Goal: Task Accomplishment & Management: Use online tool/utility

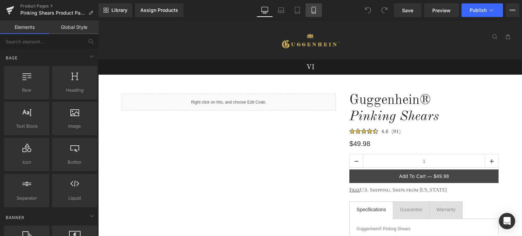
click at [313, 13] on icon at bounding box center [313, 10] width 7 height 7
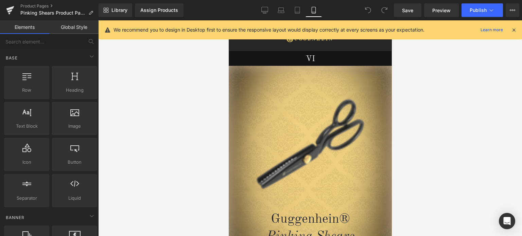
drag, startPoint x: 513, startPoint y: 30, endPoint x: 458, endPoint y: 31, distance: 55.0
click at [513, 30] on icon at bounding box center [513, 30] width 6 height 6
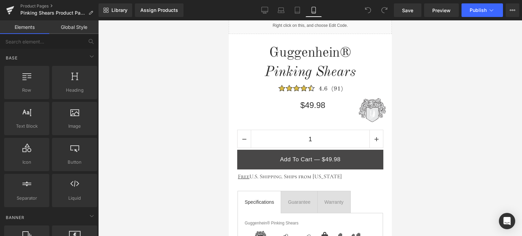
scroll to position [509, 0]
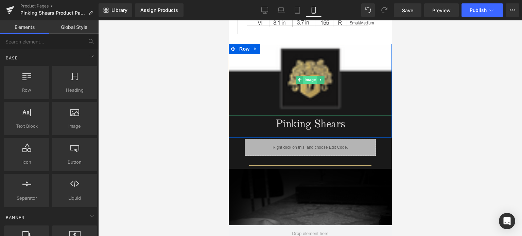
click at [307, 79] on span "Image" at bounding box center [310, 80] width 14 height 8
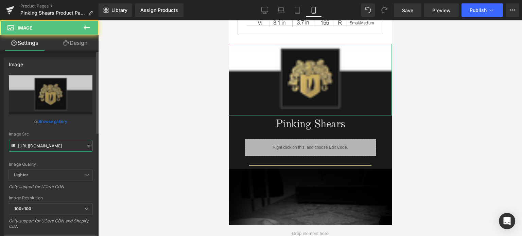
click at [48, 146] on input "[URL][DOMAIN_NAME]" at bounding box center [51, 146] width 84 height 12
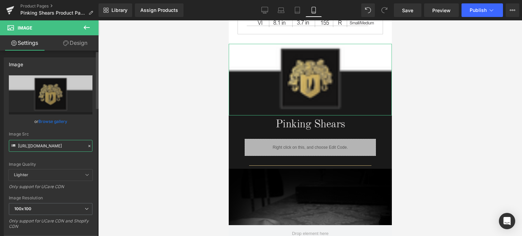
paste input "4_0891e7af-6ddb-4883-b556-1e81e9155309.png?v=1756372162"
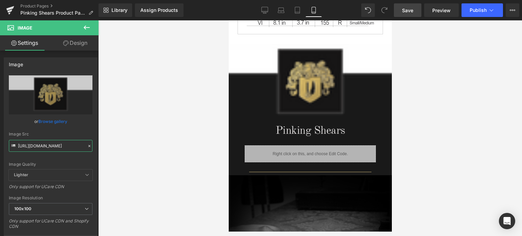
type input "[URL][DOMAIN_NAME]"
click at [413, 12] on span "Save" at bounding box center [407, 10] width 11 height 7
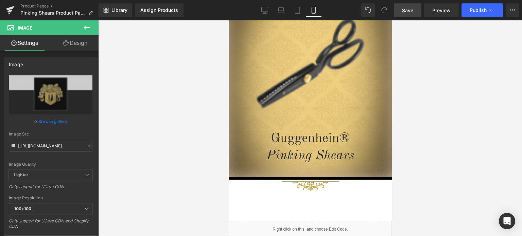
scroll to position [40, 0]
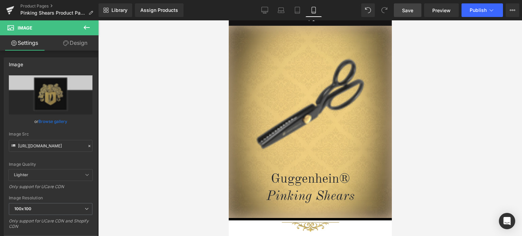
drag, startPoint x: 388, startPoint y: 86, endPoint x: 633, endPoint y: 63, distance: 245.2
click at [410, 11] on span "Save" at bounding box center [407, 10] width 11 height 7
click at [413, 14] on span "Save" at bounding box center [407, 10] width 11 height 7
click at [447, 10] on span "Preview" at bounding box center [441, 10] width 18 height 7
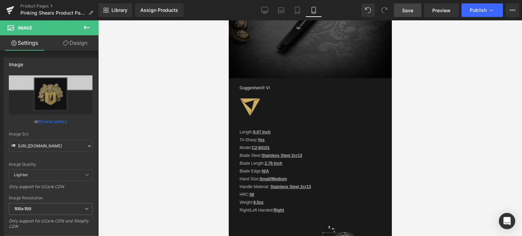
scroll to position [621, 0]
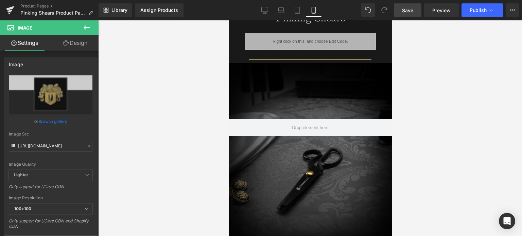
click at [412, 11] on span "Save" at bounding box center [407, 10] width 11 height 7
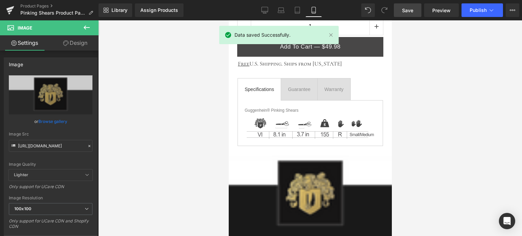
scroll to position [384, 0]
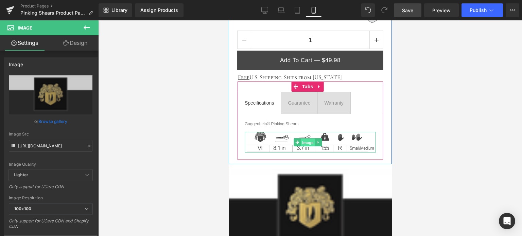
click at [311, 141] on span "Image" at bounding box center [307, 142] width 14 height 8
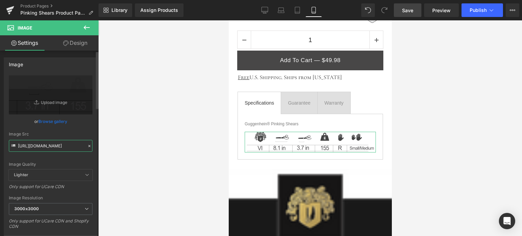
click at [46, 148] on input "[URL][DOMAIN_NAME]" at bounding box center [51, 146] width 84 height 12
click at [81, 133] on div "Image Src" at bounding box center [51, 134] width 84 height 5
click at [266, 9] on icon at bounding box center [264, 10] width 7 height 7
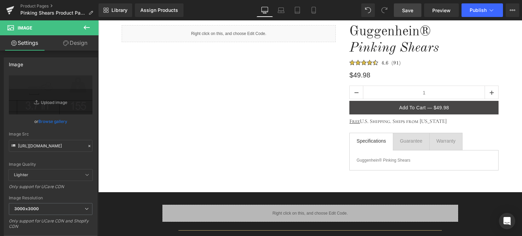
scroll to position [102, 0]
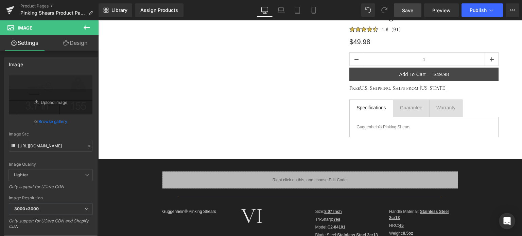
drag, startPoint x: 85, startPoint y: 25, endPoint x: 84, endPoint y: 20, distance: 4.9
click at [85, 25] on icon at bounding box center [87, 27] width 8 height 8
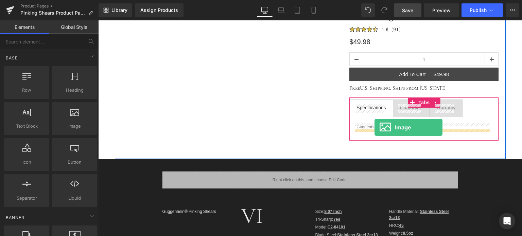
drag, startPoint x: 193, startPoint y: 143, endPoint x: 374, endPoint y: 128, distance: 181.6
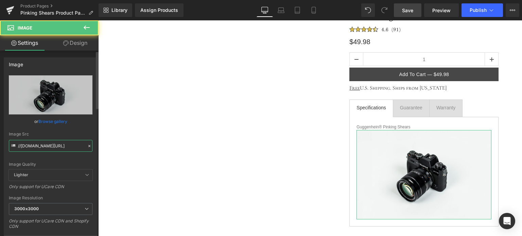
click at [43, 143] on input "//[DOMAIN_NAME][URL]" at bounding box center [51, 146] width 84 height 12
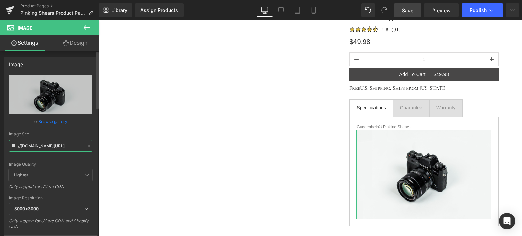
paste input "[URL][DOMAIN_NAME]"
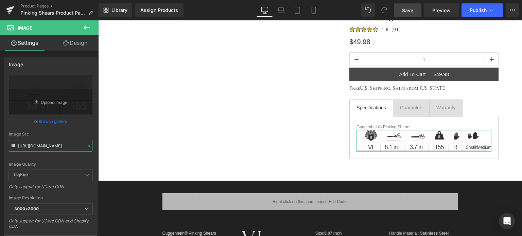
type input "[URL][DOMAIN_NAME]"
click at [77, 44] on link "Design" at bounding box center [75, 42] width 49 height 15
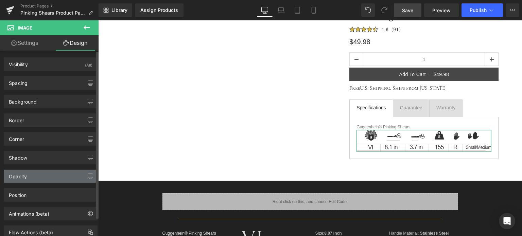
drag, startPoint x: 50, startPoint y: 178, endPoint x: 67, endPoint y: 187, distance: 19.3
click at [50, 178] on div "Opacity" at bounding box center [50, 176] width 93 height 13
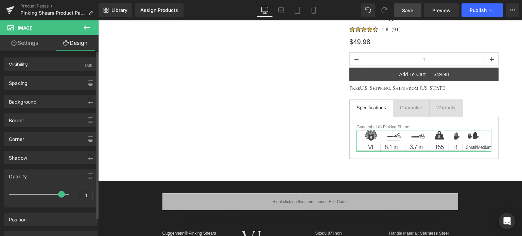
drag, startPoint x: 64, startPoint y: 193, endPoint x: 60, endPoint y: 193, distance: 4.1
click at [60, 193] on span at bounding box center [61, 194] width 7 height 7
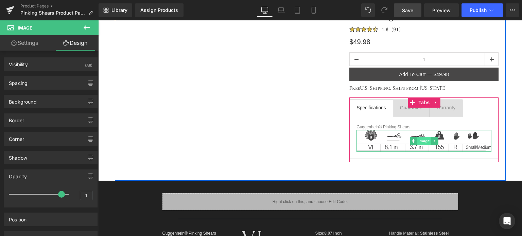
click at [421, 141] on span "Image" at bounding box center [424, 141] width 14 height 8
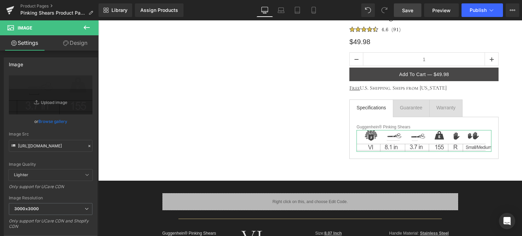
click at [72, 44] on link "Design" at bounding box center [75, 42] width 49 height 15
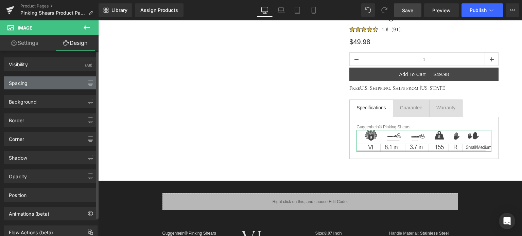
click at [35, 83] on div "Spacing" at bounding box center [50, 82] width 93 height 13
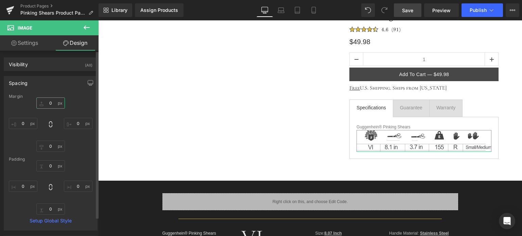
click at [53, 102] on input "0" at bounding box center [50, 102] width 29 height 11
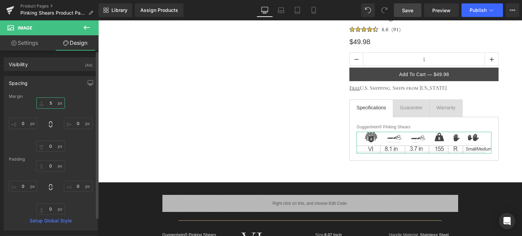
drag, startPoint x: 50, startPoint y: 102, endPoint x: 47, endPoint y: 102, distance: 3.4
click at [47, 102] on input "5" at bounding box center [50, 102] width 29 height 11
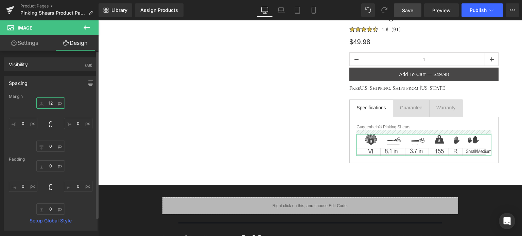
click at [52, 103] on input "12" at bounding box center [50, 102] width 29 height 11
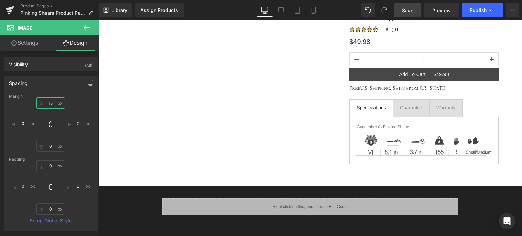
type input "15"
click at [87, 25] on icon at bounding box center [87, 27] width 8 height 8
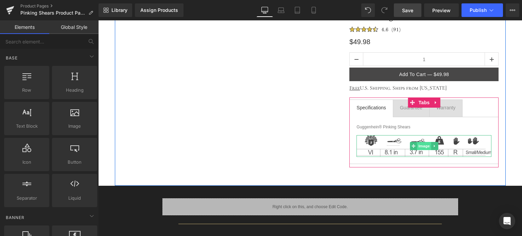
click at [422, 145] on span "Image" at bounding box center [424, 146] width 14 height 8
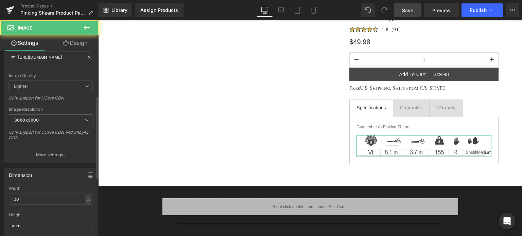
scroll to position [102, 0]
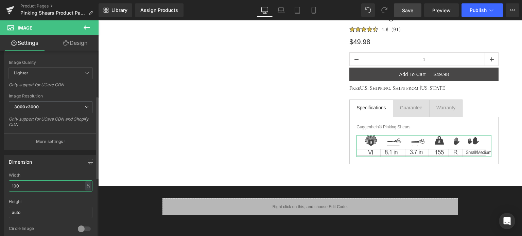
drag, startPoint x: 22, startPoint y: 184, endPoint x: 7, endPoint y: 184, distance: 15.6
click at [7, 184] on div "100% Width 100 % % px auto Height auto 0 Circle Image" at bounding box center [50, 207] width 93 height 68
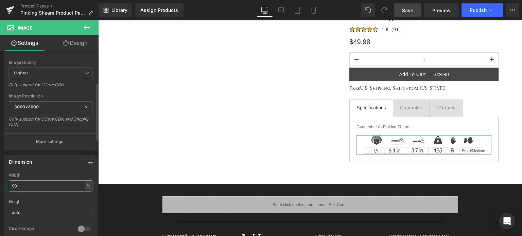
drag, startPoint x: 13, startPoint y: 186, endPoint x: 18, endPoint y: 185, distance: 4.5
click at [18, 185] on input "90" at bounding box center [51, 185] width 84 height 11
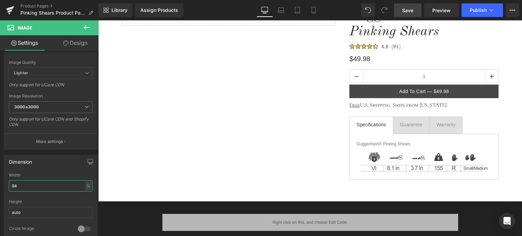
scroll to position [0, 0]
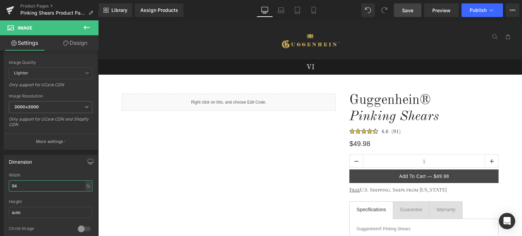
type input "94"
click at [414, 11] on link "Save" at bounding box center [408, 10] width 28 height 14
click at [314, 12] on icon at bounding box center [313, 12] width 4 height 0
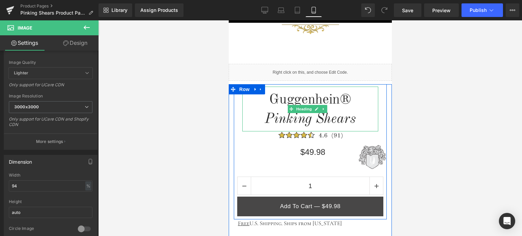
scroll to position [374, 0]
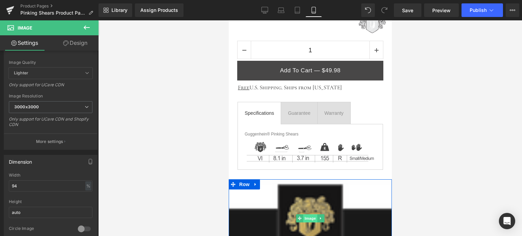
click at [306, 216] on span "Image" at bounding box center [310, 218] width 14 height 8
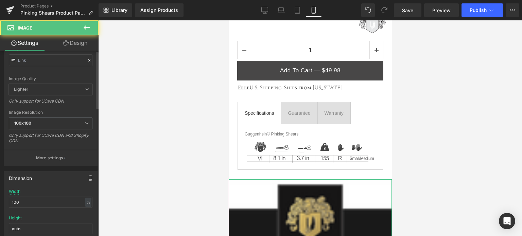
scroll to position [102, 0]
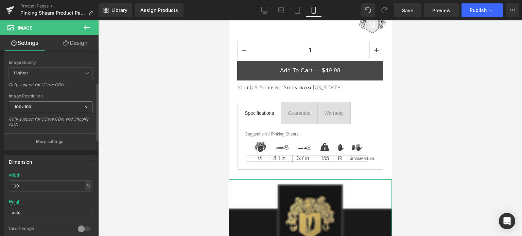
click at [53, 108] on span "100x100" at bounding box center [51, 107] width 84 height 12
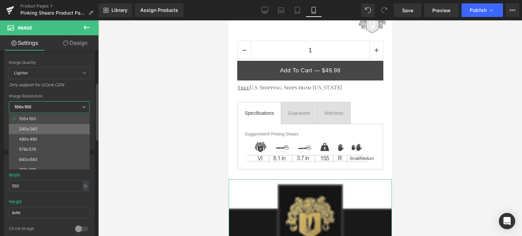
click at [45, 126] on li "240x240" at bounding box center [51, 129] width 84 height 10
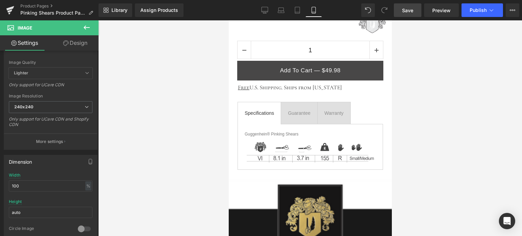
click at [411, 7] on span "Save" at bounding box center [407, 10] width 11 height 7
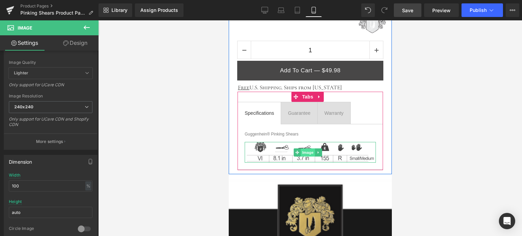
click at [306, 151] on span "Image" at bounding box center [307, 152] width 14 height 8
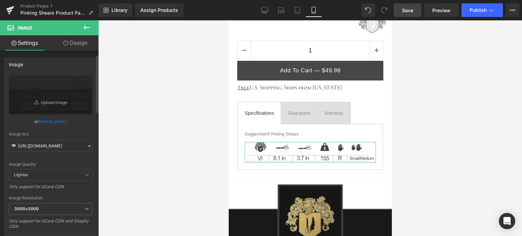
scroll to position [136, 0]
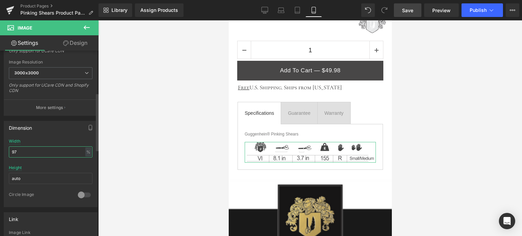
drag, startPoint x: 15, startPoint y: 150, endPoint x: 18, endPoint y: 150, distance: 3.7
click at [18, 150] on input "97" at bounding box center [51, 151] width 84 height 11
type input "98"
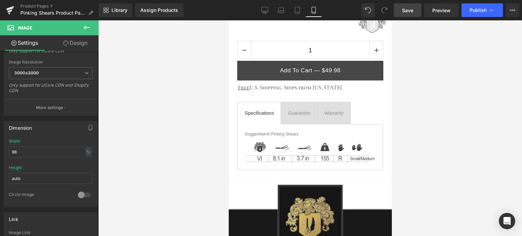
click at [412, 10] on span "Save" at bounding box center [407, 10] width 11 height 7
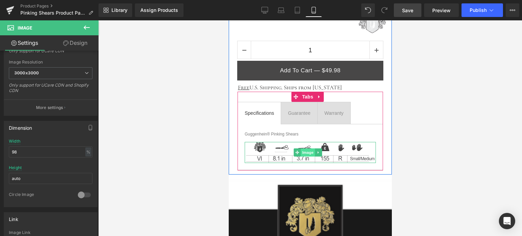
click at [308, 152] on span "Image" at bounding box center [307, 152] width 14 height 8
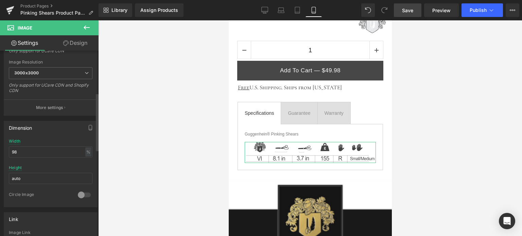
scroll to position [34, 0]
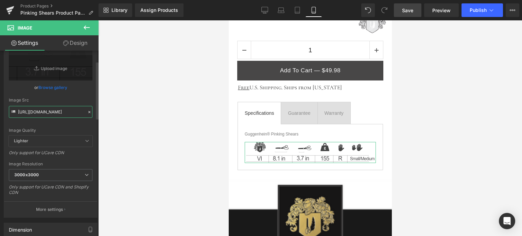
click at [52, 113] on input "[URL][DOMAIN_NAME]" at bounding box center [51, 112] width 84 height 12
click at [87, 129] on div "Image Quality" at bounding box center [51, 130] width 84 height 5
click at [296, 11] on icon at bounding box center [297, 10] width 7 height 7
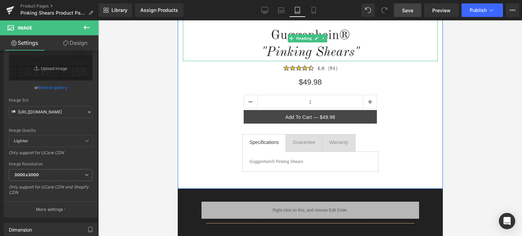
scroll to position [136, 0]
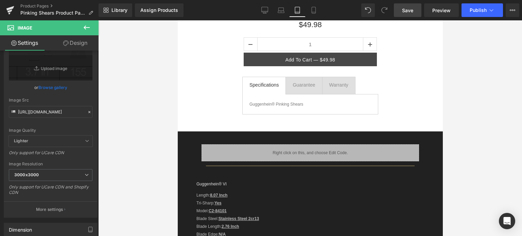
click at [89, 27] on icon at bounding box center [87, 27] width 6 height 4
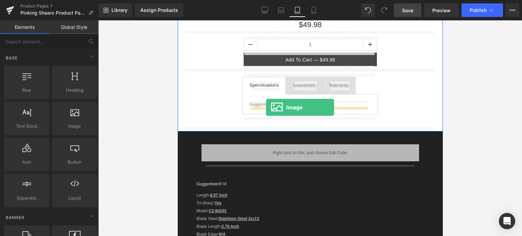
drag, startPoint x: 247, startPoint y: 140, endPoint x: 266, endPoint y: 107, distance: 37.7
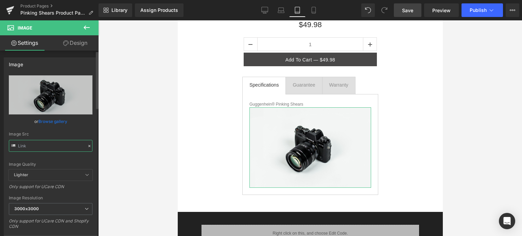
click at [48, 145] on input "text" at bounding box center [51, 146] width 84 height 12
paste input "[URL][DOMAIN_NAME]"
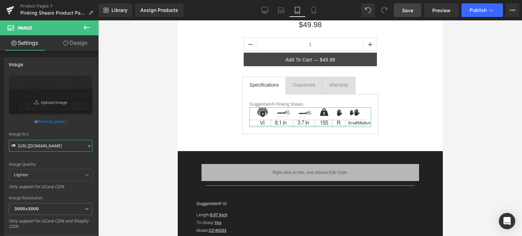
type input "[URL][DOMAIN_NAME]"
click at [79, 45] on link "Design" at bounding box center [75, 42] width 49 height 15
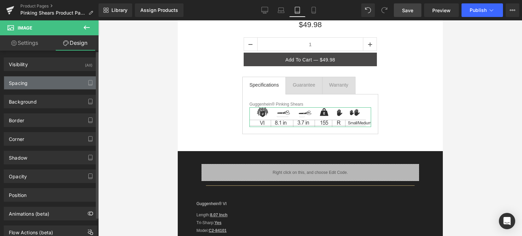
click at [39, 82] on div "Spacing" at bounding box center [50, 82] width 93 height 13
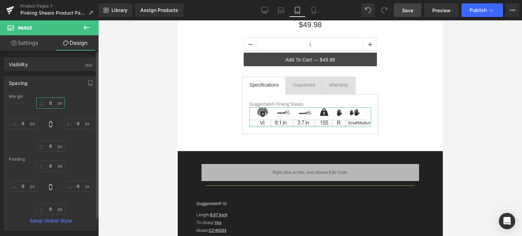
click at [52, 102] on input "text" at bounding box center [50, 102] width 29 height 11
type input "15"
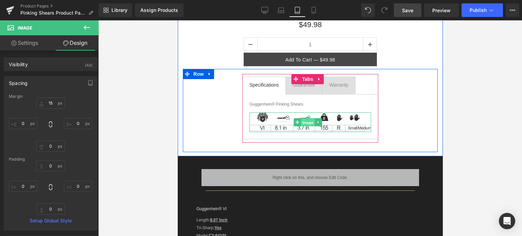
click at [302, 122] on span "Image" at bounding box center [307, 123] width 14 height 8
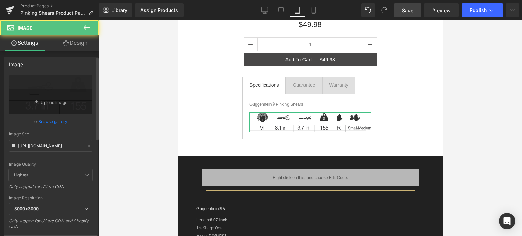
scroll to position [102, 0]
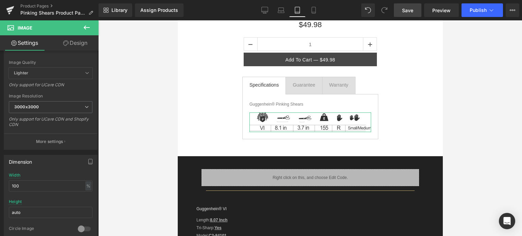
click at [80, 44] on link "Design" at bounding box center [75, 42] width 49 height 15
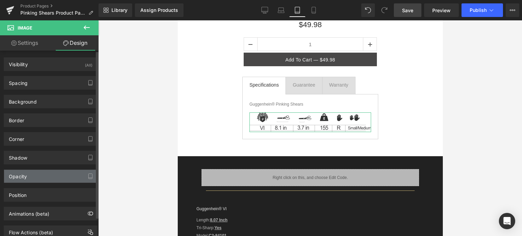
click at [41, 174] on div "Opacity" at bounding box center [50, 176] width 93 height 13
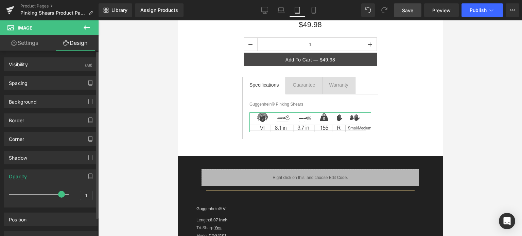
drag, startPoint x: 65, startPoint y: 193, endPoint x: 59, endPoint y: 194, distance: 6.1
click at [59, 194] on span at bounding box center [61, 194] width 7 height 7
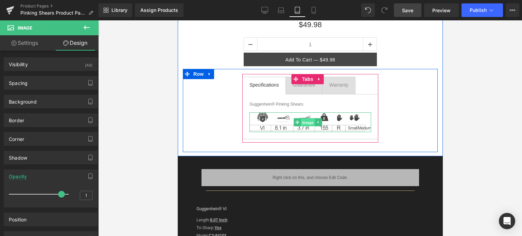
click at [302, 123] on span "Image" at bounding box center [307, 123] width 14 height 8
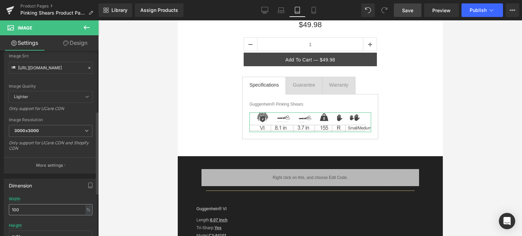
scroll to position [136, 0]
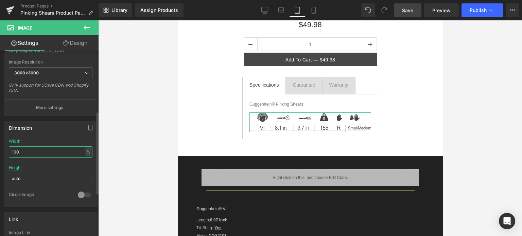
click at [9, 150] on input "100" at bounding box center [51, 151] width 84 height 11
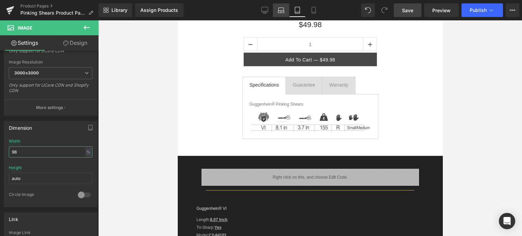
type input "98"
click at [279, 11] on icon at bounding box center [281, 12] width 6 height 2
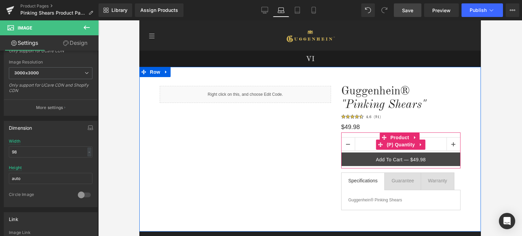
scroll to position [102, 0]
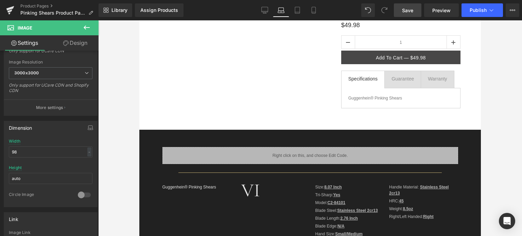
click at [85, 25] on icon at bounding box center [87, 27] width 8 height 8
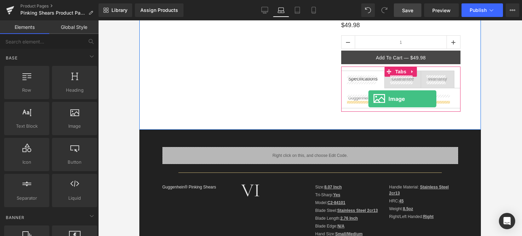
drag, startPoint x: 220, startPoint y: 139, endPoint x: 368, endPoint y: 99, distance: 153.4
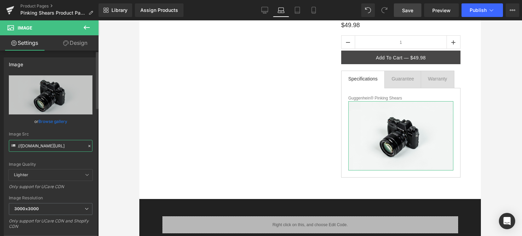
click at [44, 145] on input "//[DOMAIN_NAME][URL]" at bounding box center [51, 146] width 84 height 12
paste input "[URL][DOMAIN_NAME]"
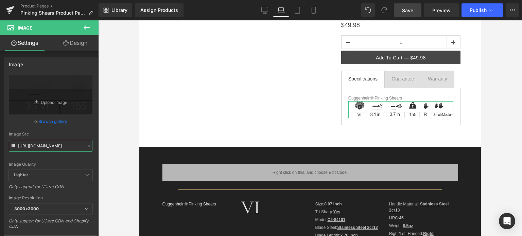
type input "[URL][DOMAIN_NAME]"
click at [78, 44] on link "Design" at bounding box center [75, 42] width 49 height 15
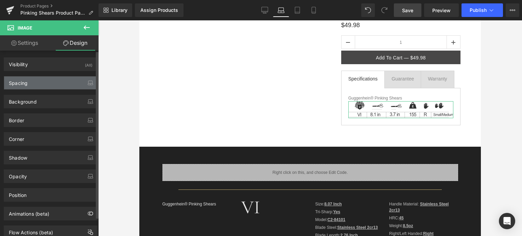
click at [42, 83] on div "Spacing" at bounding box center [50, 82] width 93 height 13
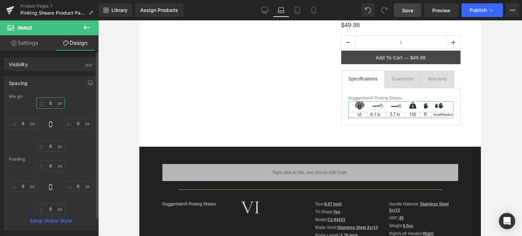
click at [51, 102] on input "text" at bounding box center [50, 102] width 29 height 11
type input "12"
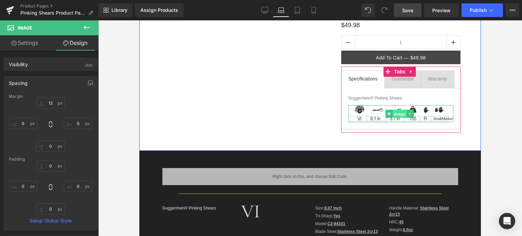
click at [396, 114] on span "Image" at bounding box center [400, 114] width 14 height 8
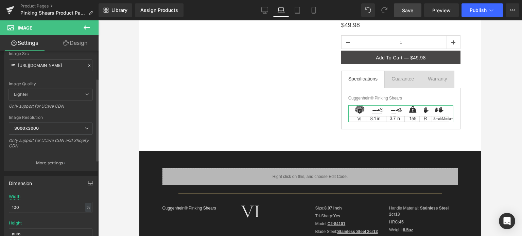
scroll to position [102, 0]
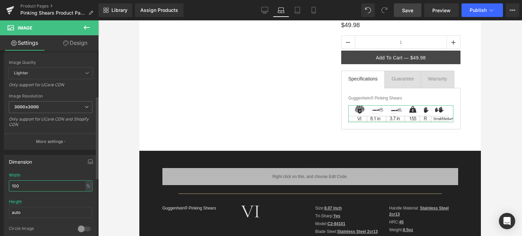
drag, startPoint x: 28, startPoint y: 185, endPoint x: 7, endPoint y: 184, distance: 20.7
click at [7, 184] on div "100% Width 100 % % px auto Height auto 0 Circle Image" at bounding box center [50, 207] width 93 height 68
type input "98"
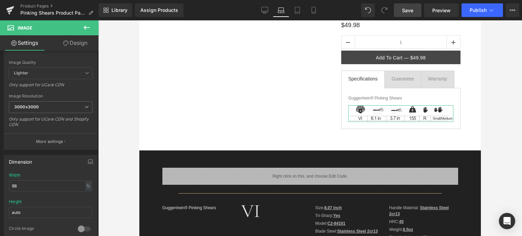
click at [77, 45] on link "Design" at bounding box center [75, 42] width 49 height 15
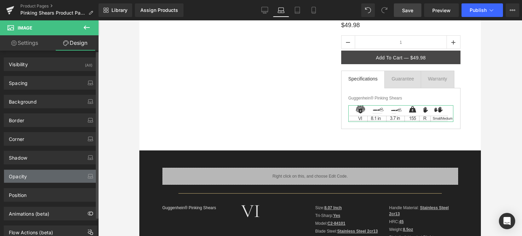
click at [58, 177] on div "Opacity" at bounding box center [50, 176] width 93 height 13
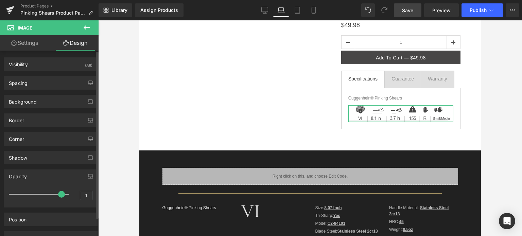
drag, startPoint x: 66, startPoint y: 193, endPoint x: 62, endPoint y: 192, distance: 4.3
click at [61, 192] on span at bounding box center [61, 194] width 7 height 7
click at [410, 12] on span "Save" at bounding box center [407, 10] width 11 height 7
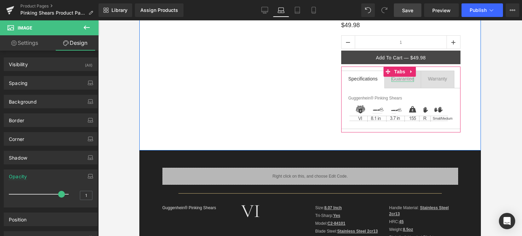
click at [399, 78] on div "Guarantee" at bounding box center [402, 79] width 22 height 6
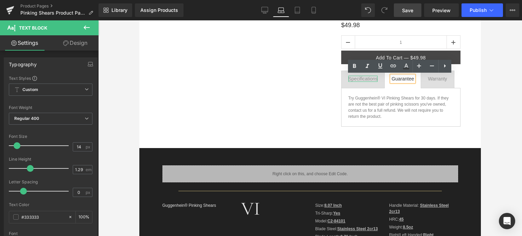
click at [362, 79] on div "Specifications" at bounding box center [362, 79] width 29 height 6
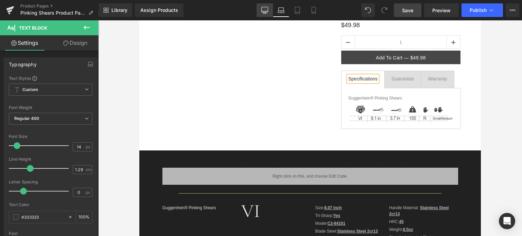
click at [265, 11] on icon at bounding box center [264, 10] width 7 height 7
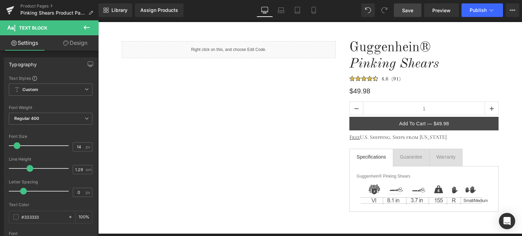
scroll to position [68, 0]
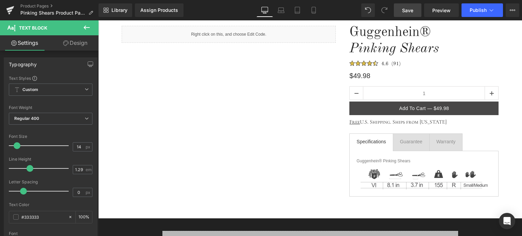
click at [408, 11] on span "Save" at bounding box center [407, 10] width 11 height 7
drag, startPoint x: 313, startPoint y: 11, endPoint x: 312, endPoint y: 8, distance: 3.5
click at [313, 11] on icon at bounding box center [313, 10] width 7 height 7
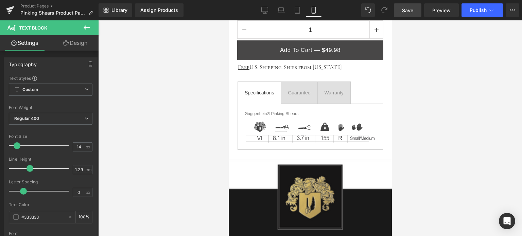
scroll to position [385, 0]
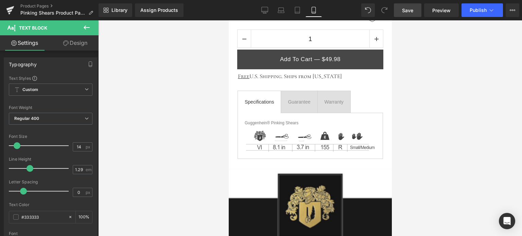
drag, startPoint x: 389, startPoint y: 33, endPoint x: 625, endPoint y: 88, distance: 241.7
click at [414, 12] on link "Save" at bounding box center [408, 10] width 28 height 14
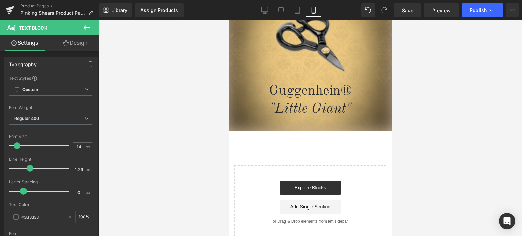
scroll to position [1842, 0]
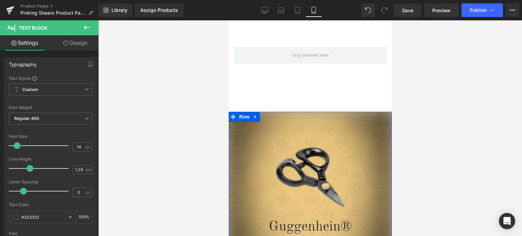
click at [253, 114] on icon at bounding box center [255, 116] width 5 height 5
click at [270, 114] on icon at bounding box center [272, 116] width 5 height 5
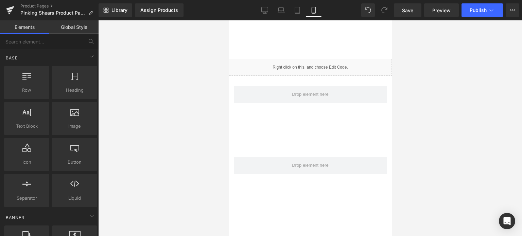
scroll to position [1706, 0]
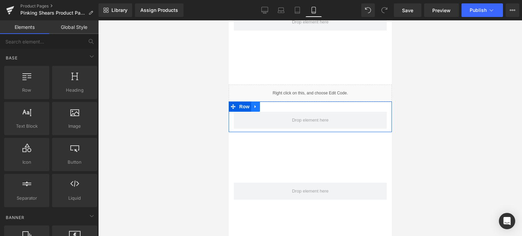
click at [257, 102] on link at bounding box center [255, 107] width 9 height 10
click at [271, 104] on icon at bounding box center [272, 106] width 5 height 5
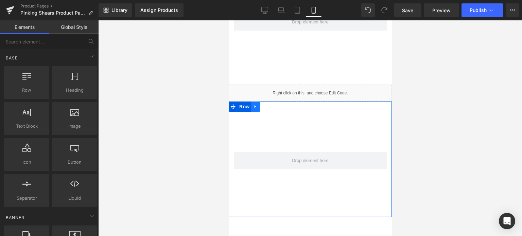
click at [255, 104] on icon at bounding box center [255, 106] width 5 height 5
click at [274, 102] on link at bounding box center [272, 107] width 9 height 10
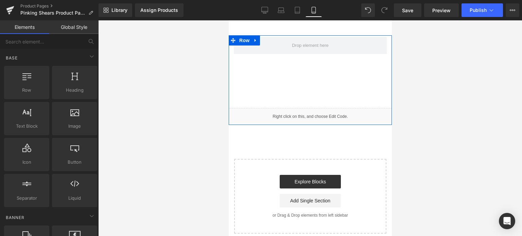
scroll to position [1672, 0]
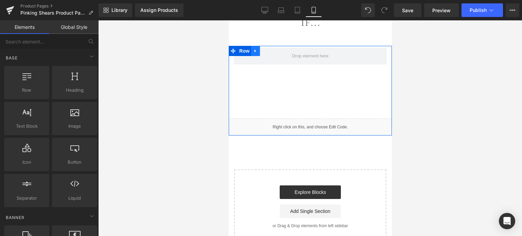
click at [253, 48] on icon at bounding box center [255, 50] width 5 height 5
click at [270, 49] on icon at bounding box center [272, 51] width 5 height 5
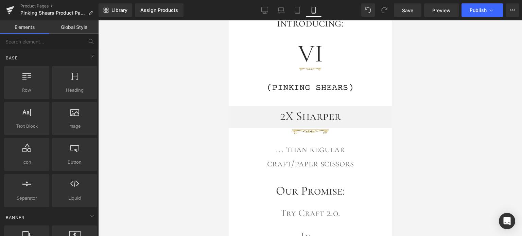
scroll to position [1400, 0]
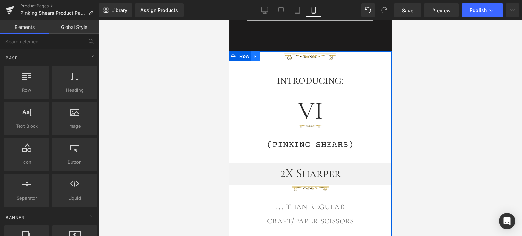
click at [255, 54] on icon at bounding box center [255, 56] width 5 height 5
click at [272, 54] on icon at bounding box center [272, 56] width 5 height 5
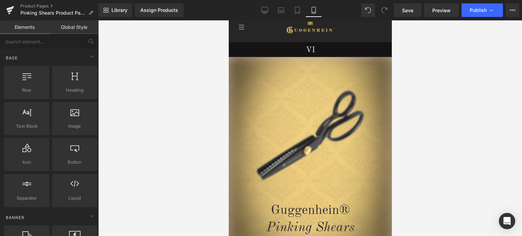
scroll to position [0, 0]
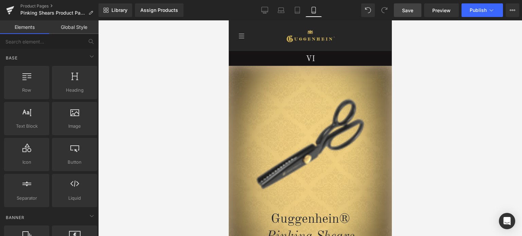
click at [408, 11] on span "Save" at bounding box center [407, 10] width 11 height 7
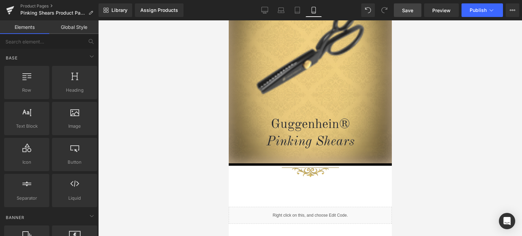
scroll to position [39, 0]
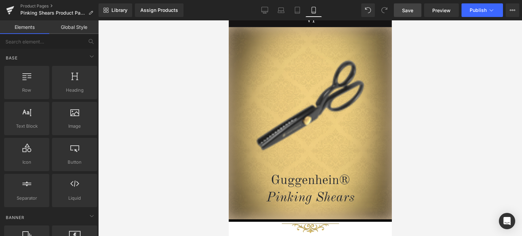
click at [410, 12] on span "Save" at bounding box center [407, 10] width 11 height 7
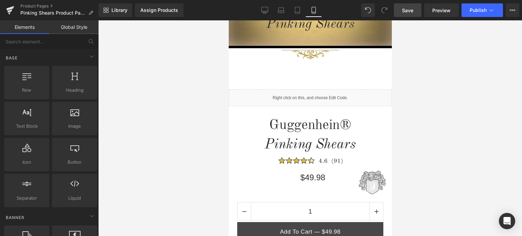
scroll to position [53, 0]
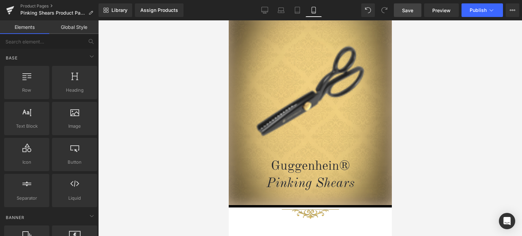
click at [408, 8] on span "Save" at bounding box center [407, 10] width 11 height 7
click at [307, 96] on span "Image" at bounding box center [310, 95] width 14 height 8
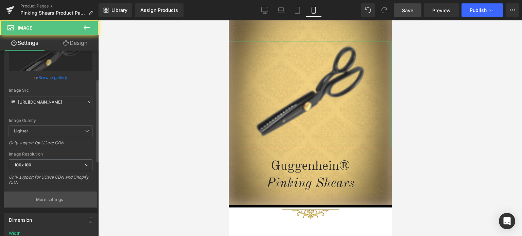
scroll to position [102, 0]
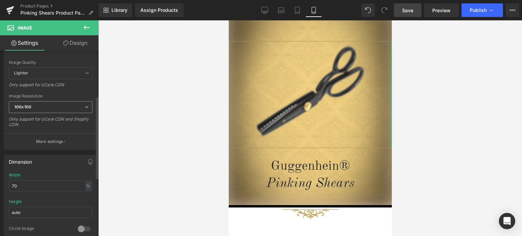
click at [51, 107] on span "100x100" at bounding box center [51, 107] width 84 height 12
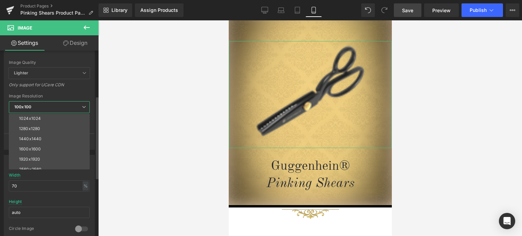
scroll to position [97, 0]
click at [41, 161] on li "3000x3000" at bounding box center [51, 164] width 84 height 10
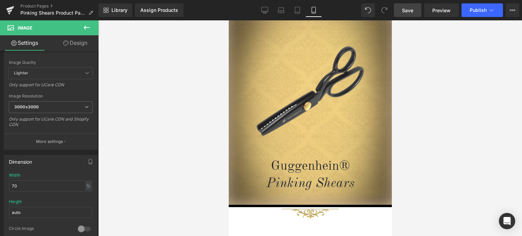
click at [411, 9] on span "Save" at bounding box center [407, 10] width 11 height 7
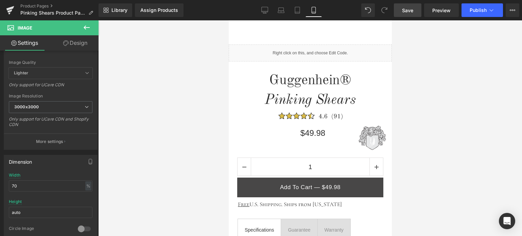
scroll to position [460, 0]
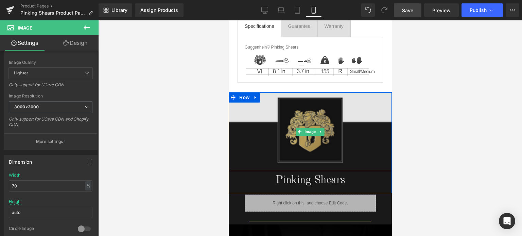
click at [308, 130] on span "Image" at bounding box center [310, 132] width 14 height 8
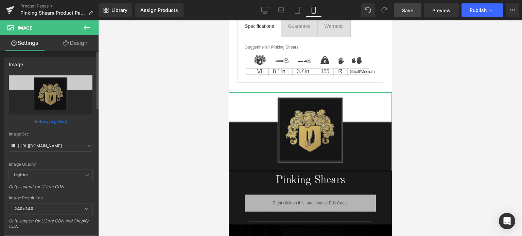
scroll to position [68, 0]
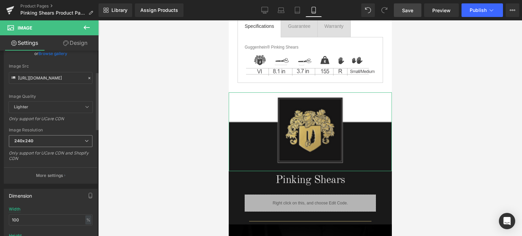
click at [50, 142] on span "240x240" at bounding box center [51, 141] width 84 height 12
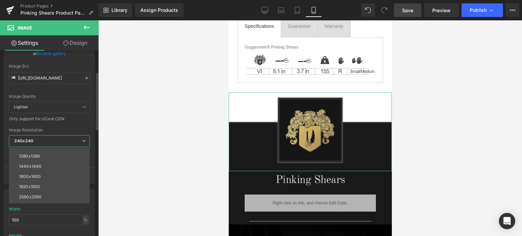
scroll to position [97, 0]
click at [45, 196] on li "3000x3000" at bounding box center [51, 198] width 84 height 10
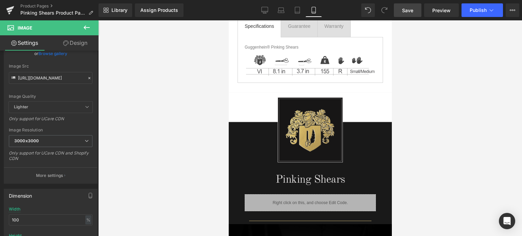
click at [408, 12] on span "Save" at bounding box center [407, 10] width 11 height 7
click at [411, 10] on span "Save" at bounding box center [407, 10] width 11 height 7
click at [414, 8] on link "Save" at bounding box center [408, 10] width 28 height 14
